Goal: Check status: Check status

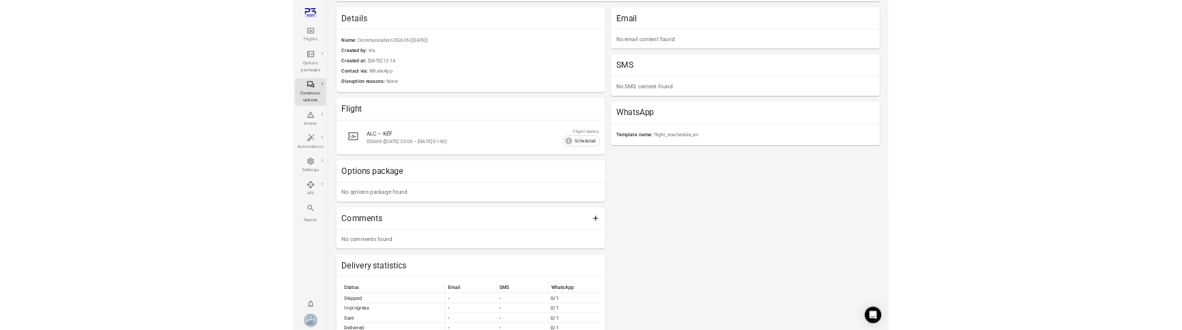
scroll to position [425, 0]
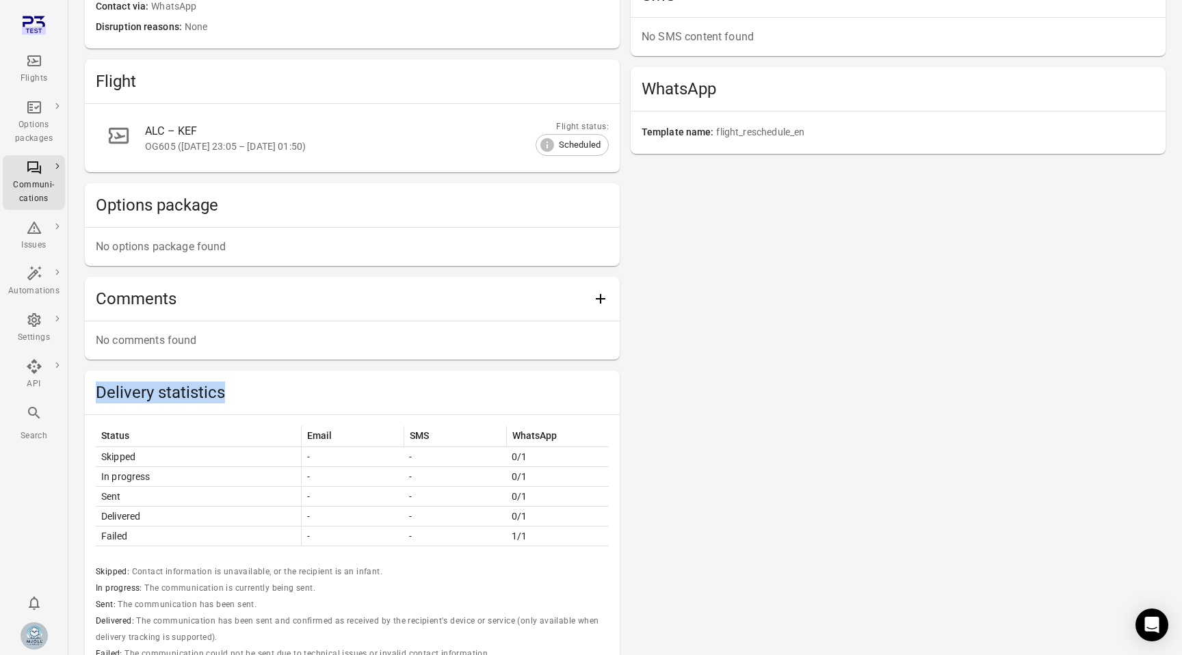
drag, startPoint x: 228, startPoint y: 391, endPoint x: 88, endPoint y: 393, distance: 140.2
click at [88, 393] on div "Delivery statistics" at bounding box center [352, 393] width 535 height 44
copy h2 "Delivery statistics"
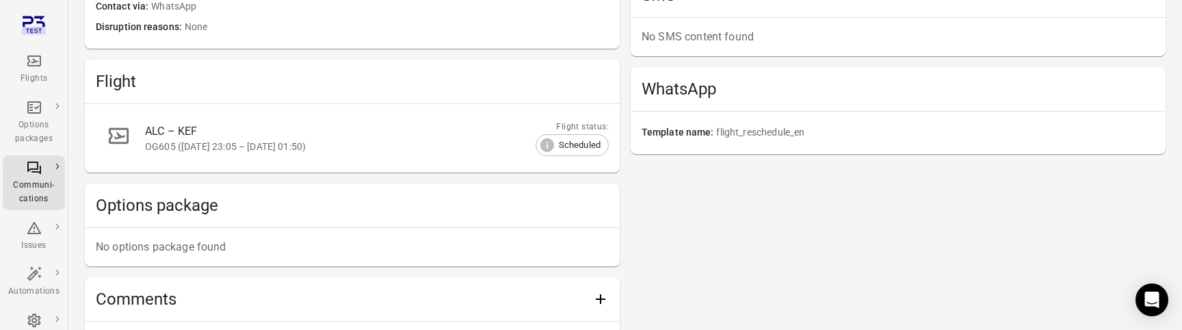
click at [685, 327] on div "Email No email content found SMS No SMS content found WhatsApp Template name fl…" at bounding box center [898, 276] width 535 height 793
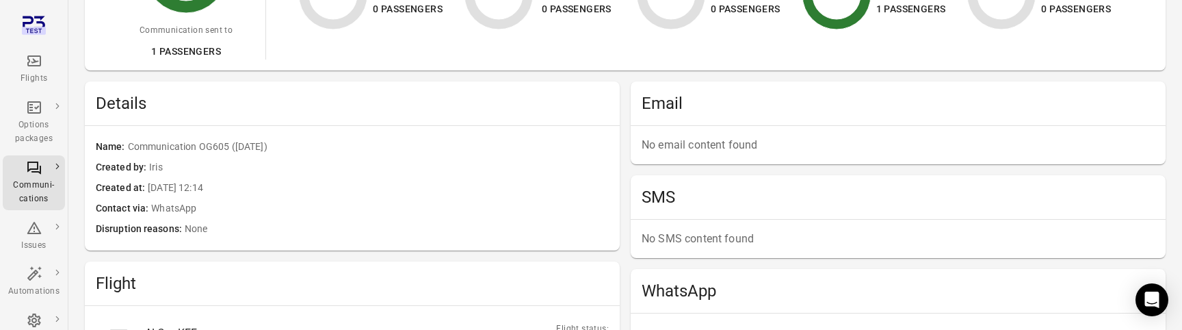
scroll to position [0, 0]
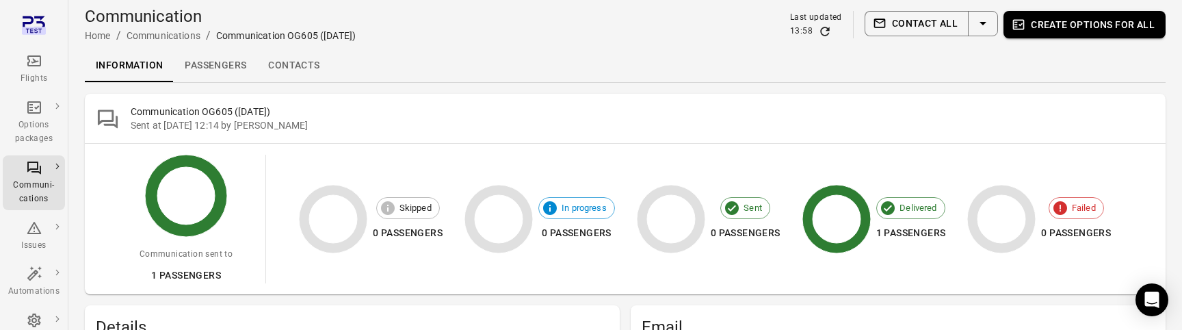
click at [828, 29] on icon "Refresh data" at bounding box center [825, 32] width 14 height 14
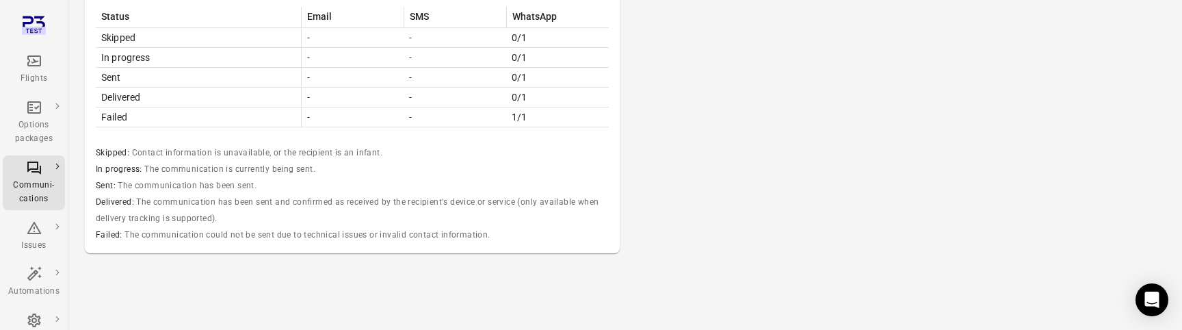
scroll to position [787, 0]
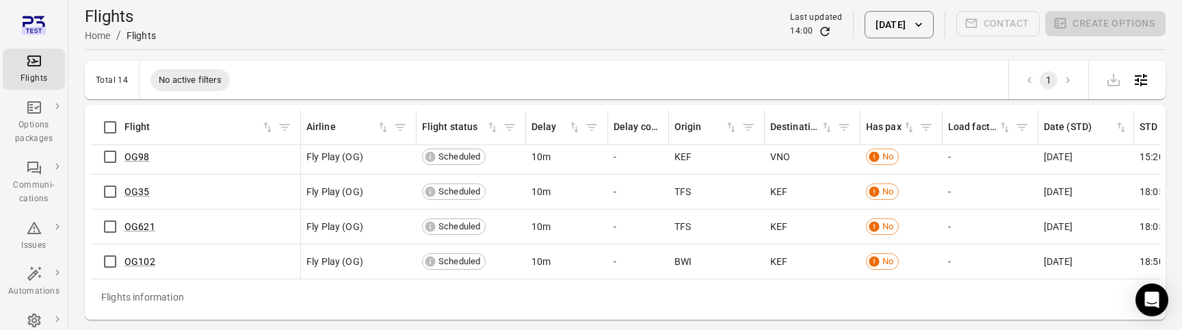
scroll to position [349, 0]
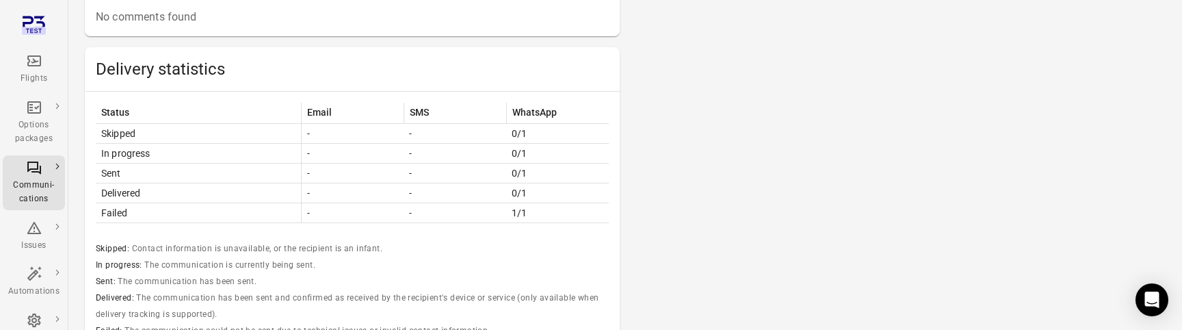
scroll to position [748, 0]
drag, startPoint x: 501, startPoint y: 213, endPoint x: 531, endPoint y: 213, distance: 30.8
click at [531, 213] on tr "Failed - - 1/1" at bounding box center [352, 214] width 513 height 20
copy tr "1/1"
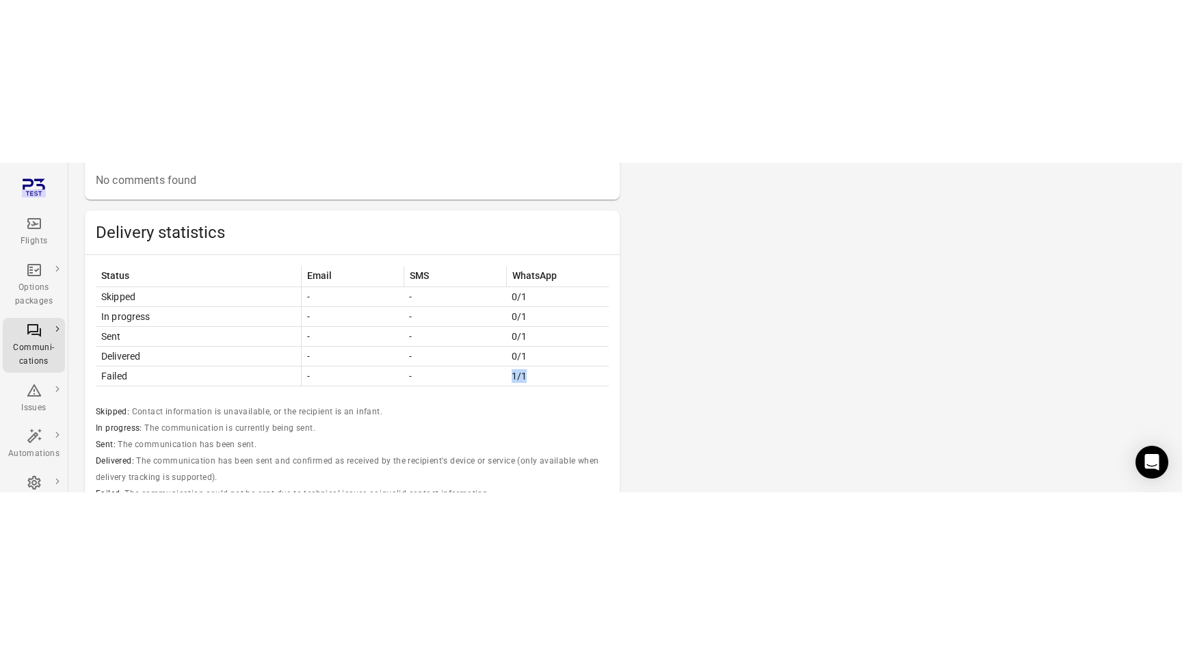
scroll to position [519, 0]
